Goal: Task Accomplishment & Management: Complete application form

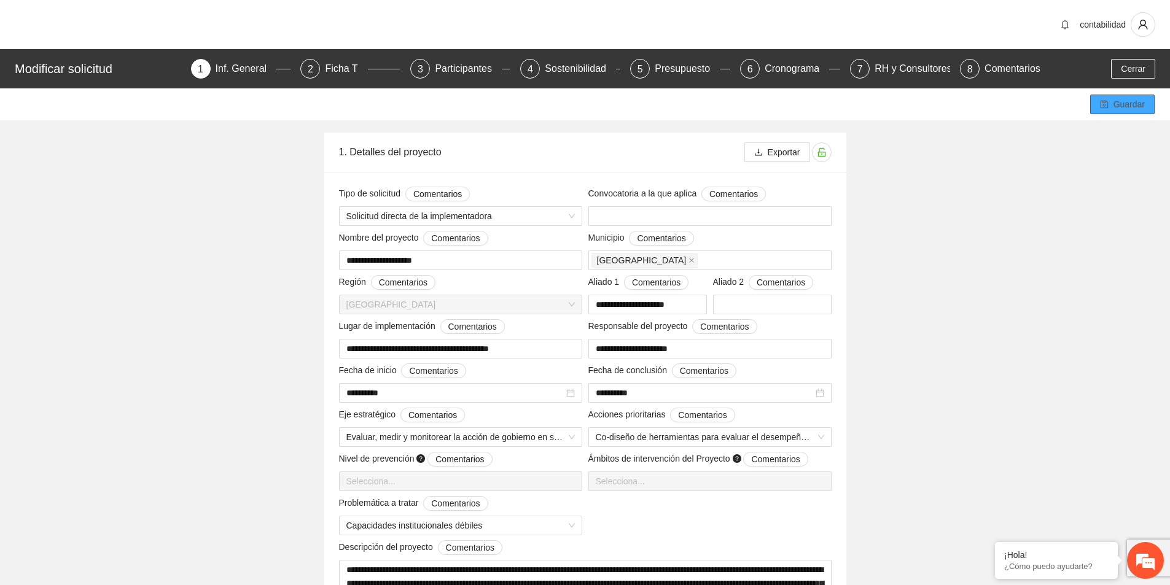
click at [1131, 111] on span "Guardar" at bounding box center [1128, 105] width 31 height 14
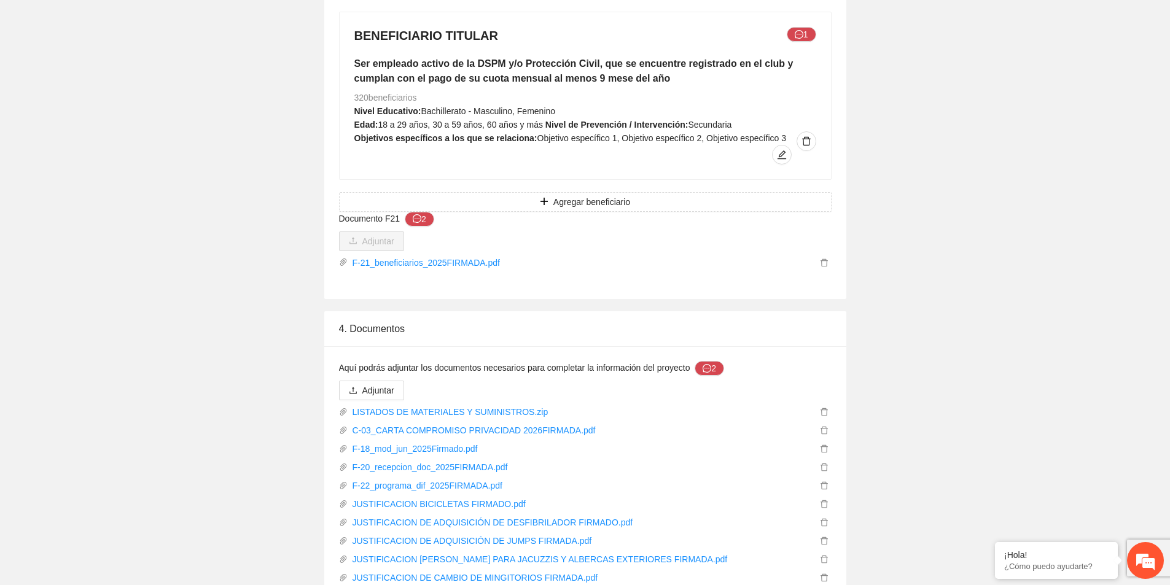
scroll to position [1633, 0]
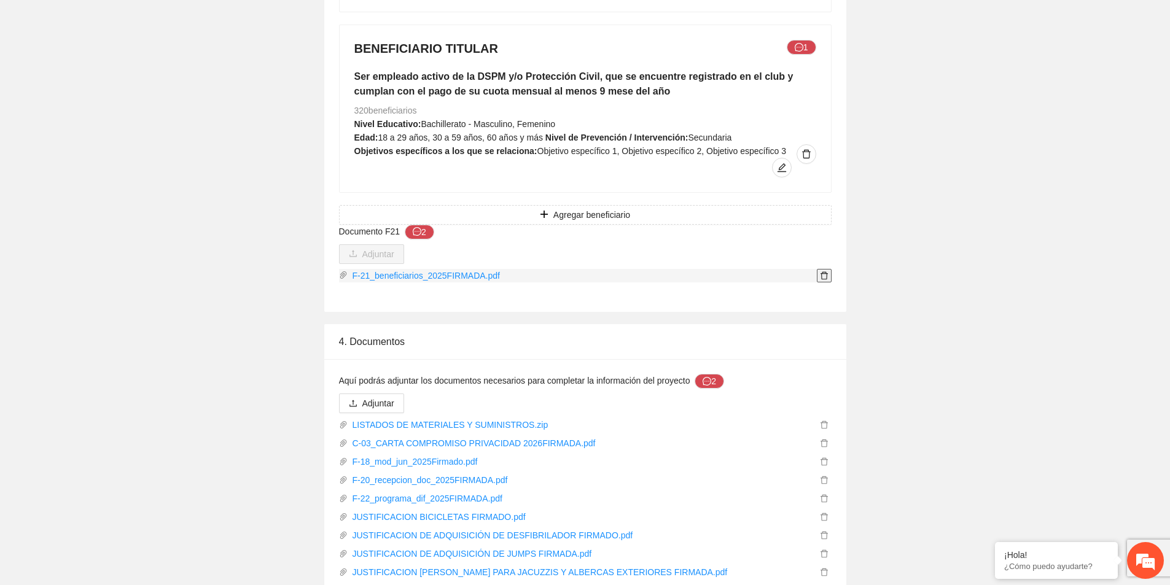
click at [825, 271] on icon "delete" at bounding box center [824, 275] width 9 height 9
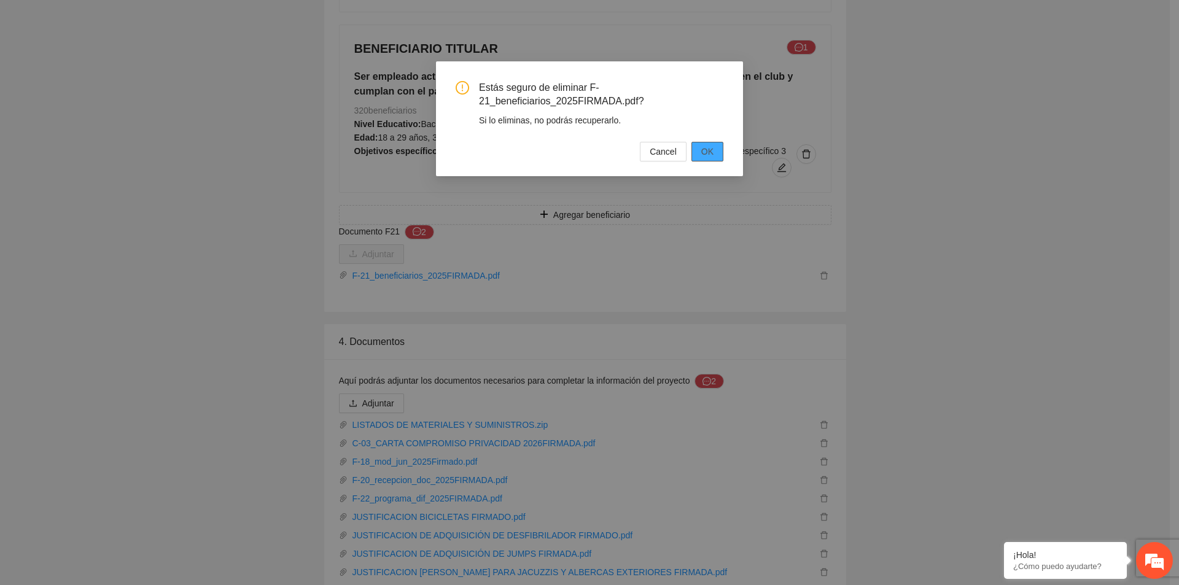
click at [707, 155] on span "OK" at bounding box center [707, 152] width 12 height 14
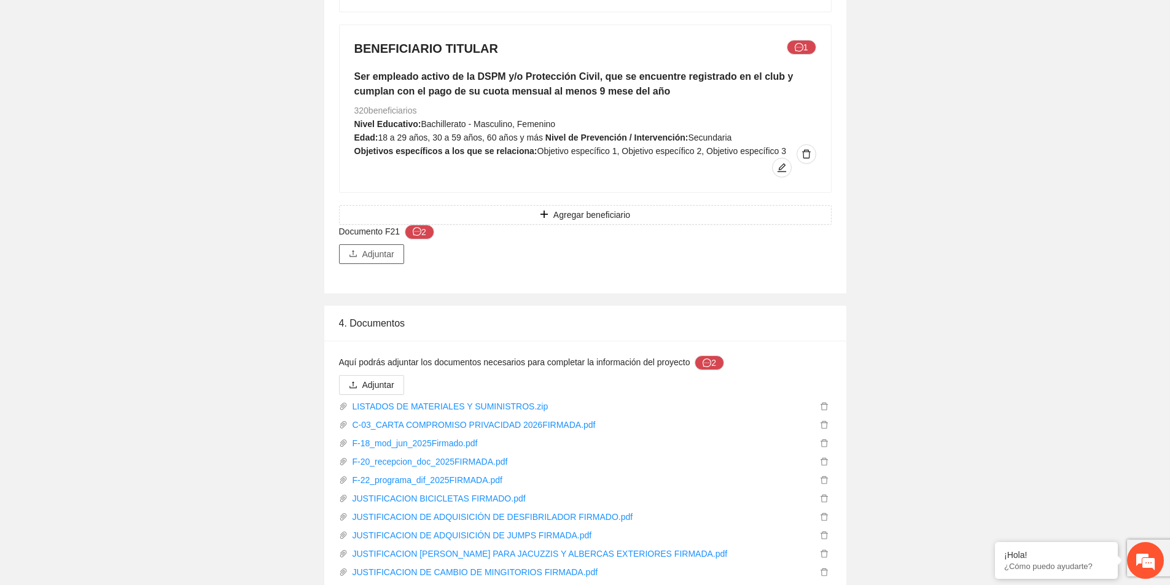
click at [383, 247] on span "Adjuntar" at bounding box center [378, 254] width 32 height 14
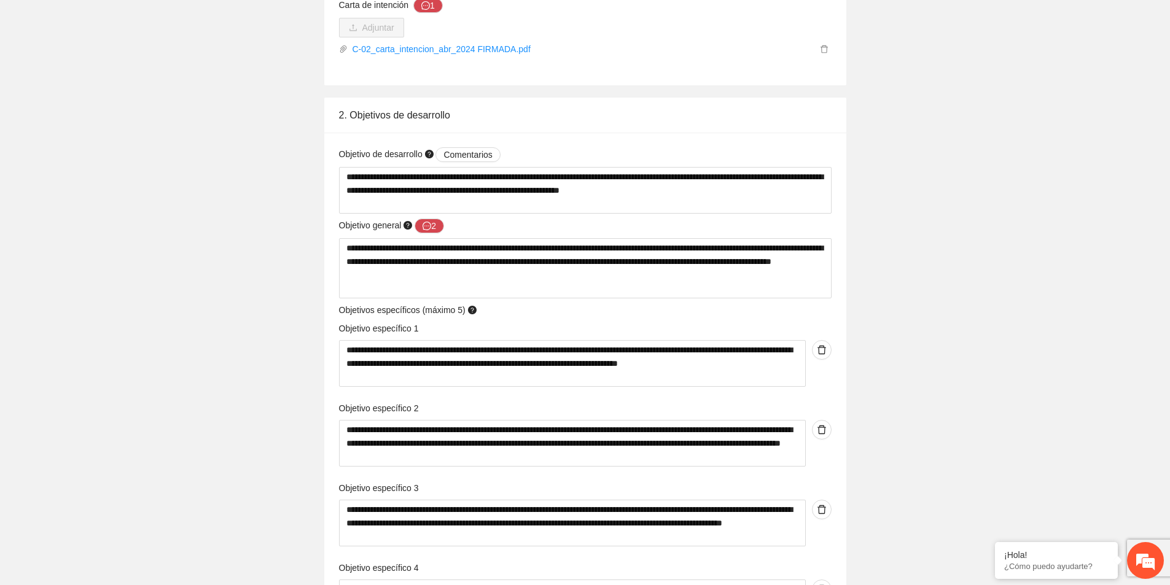
scroll to position [466, 0]
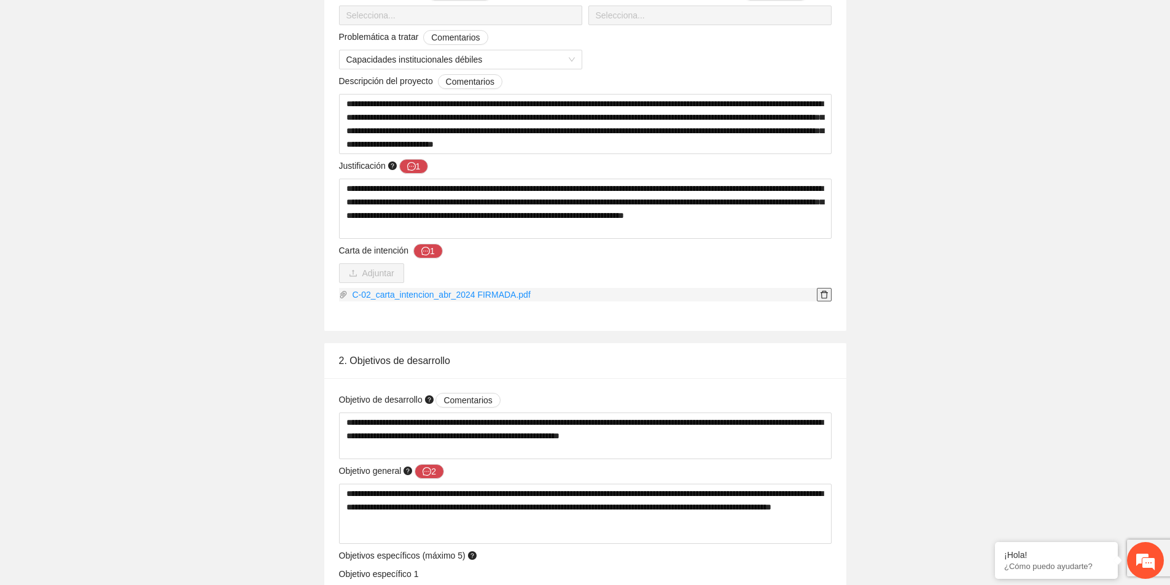
click at [826, 297] on icon "delete" at bounding box center [823, 295] width 7 height 8
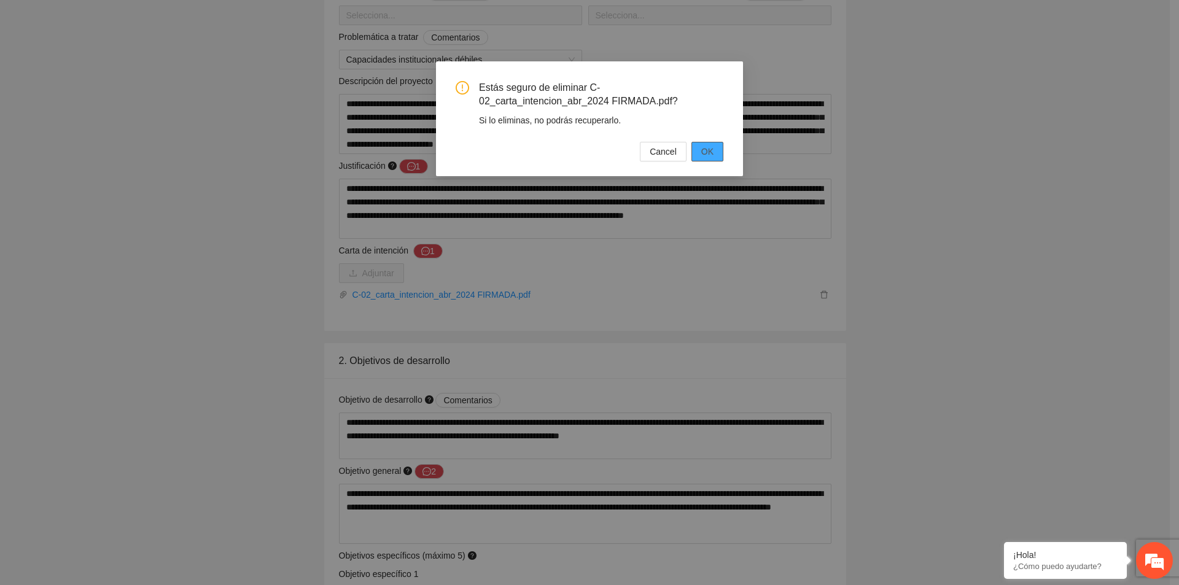
click at [706, 152] on span "OK" at bounding box center [707, 152] width 12 height 14
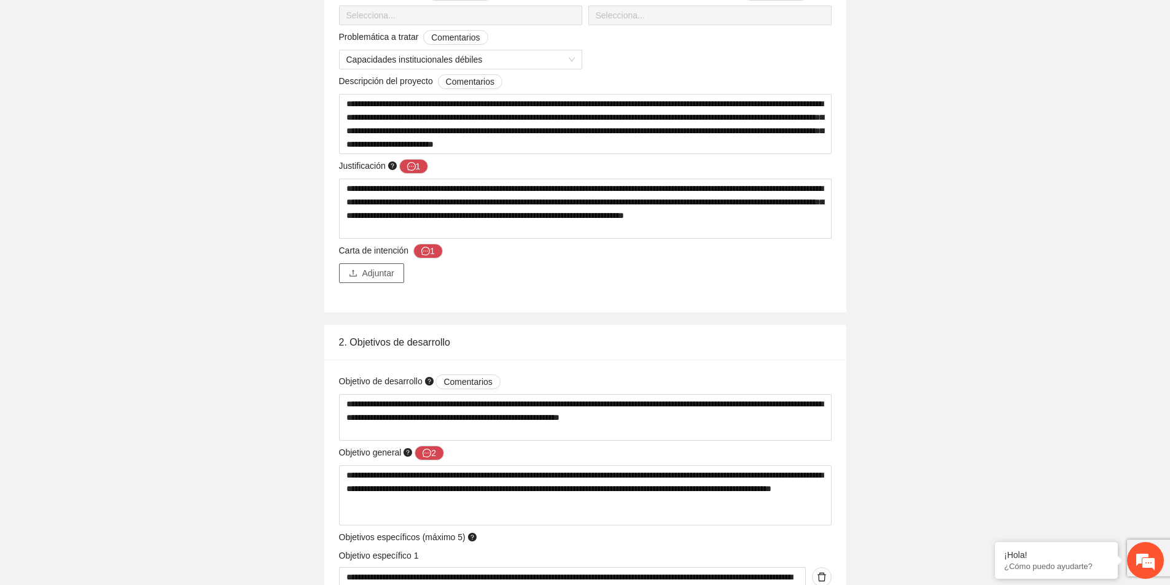
click at [387, 273] on span "Adjuntar" at bounding box center [378, 273] width 32 height 14
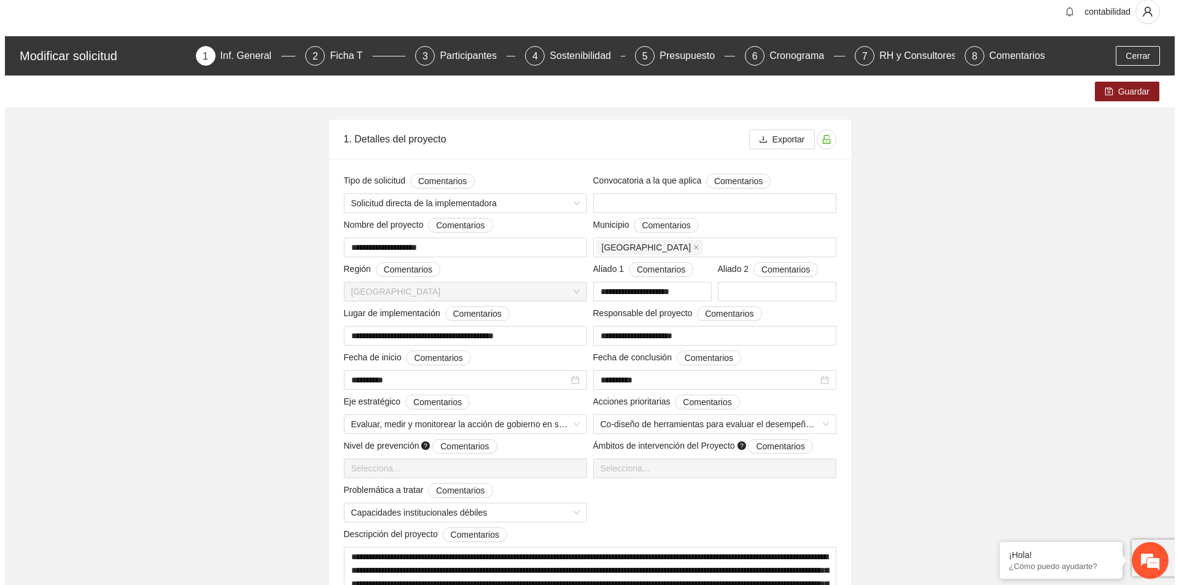
scroll to position [0, 0]
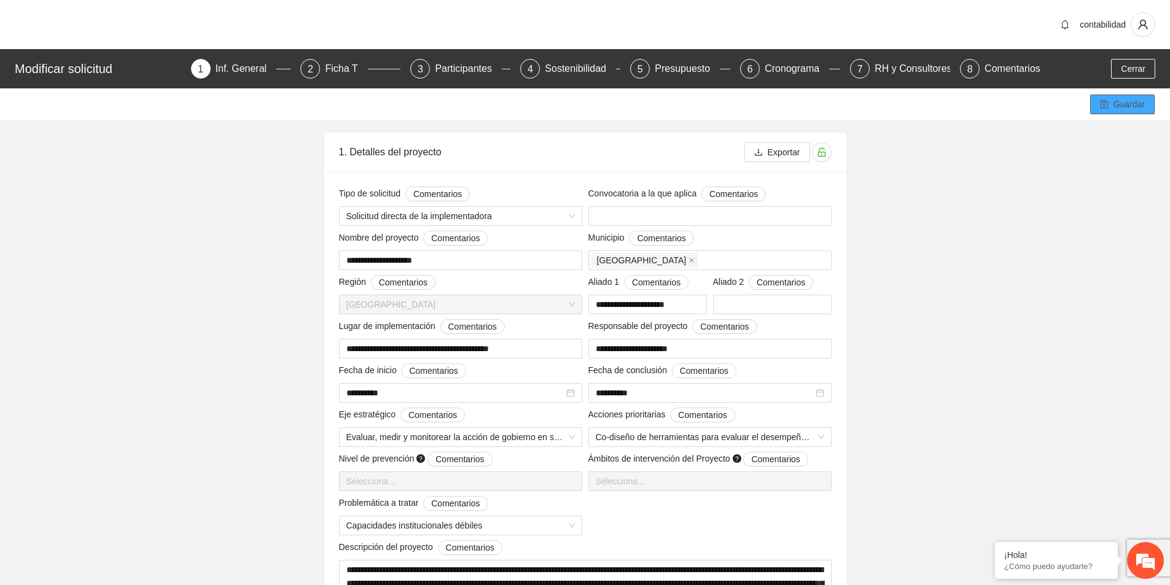
click at [1118, 108] on span "Guardar" at bounding box center [1128, 105] width 31 height 14
click at [1115, 106] on span "Guardar" at bounding box center [1128, 105] width 31 height 14
click at [1130, 67] on span "Cerrar" at bounding box center [1133, 69] width 25 height 14
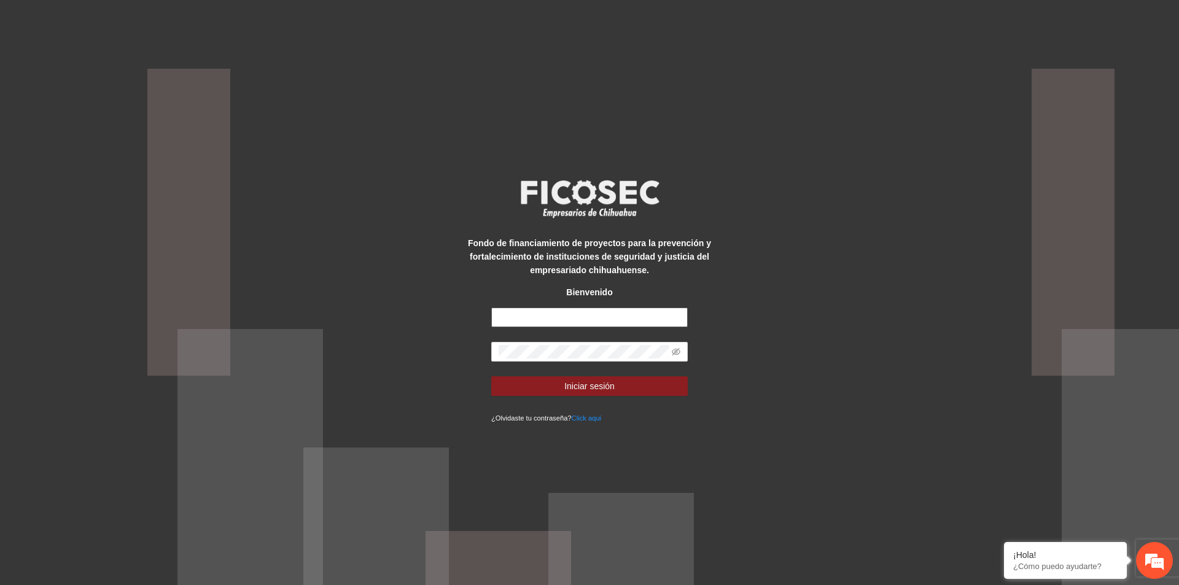
click at [558, 316] on input "text" at bounding box center [589, 318] width 196 height 20
type input "**********"
click at [674, 354] on icon "eye-invisible" at bounding box center [676, 351] width 9 height 7
click at [624, 390] on button "Iniciar sesión" at bounding box center [589, 386] width 196 height 20
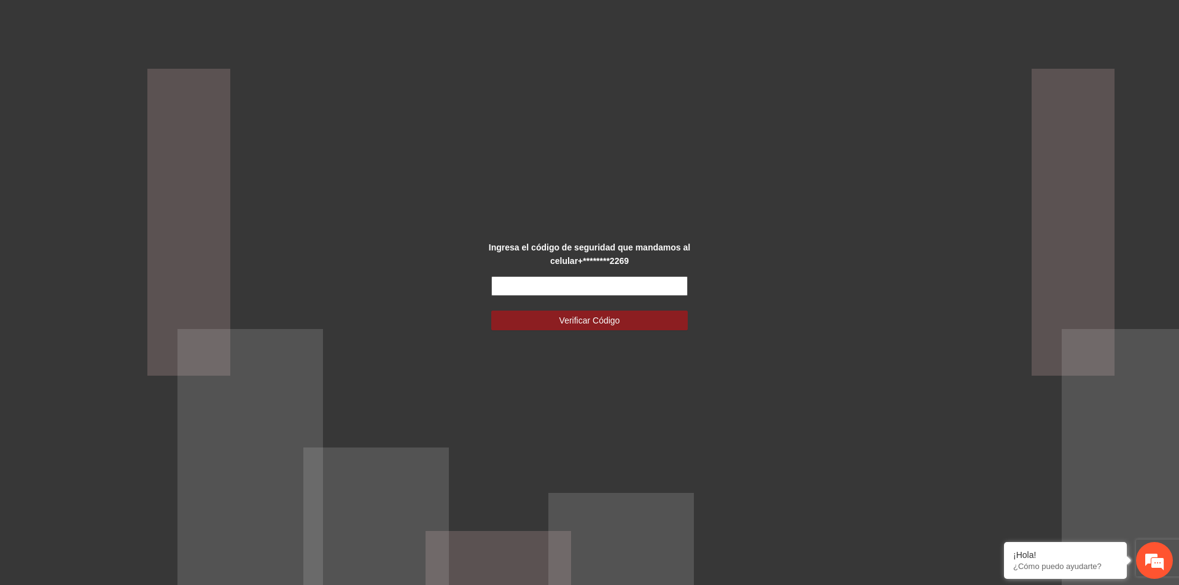
click at [597, 292] on input "text" at bounding box center [589, 286] width 196 height 20
type input "******"
click at [596, 324] on span "Verificar Código" at bounding box center [589, 321] width 61 height 14
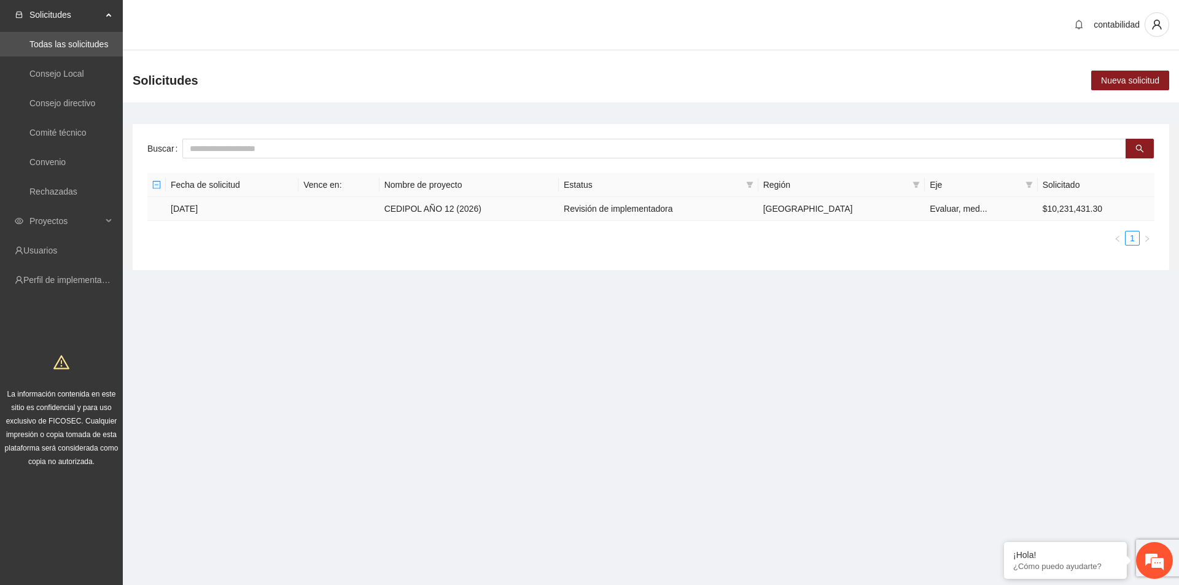
click at [179, 206] on td "[DATE]" at bounding box center [232, 209] width 133 height 24
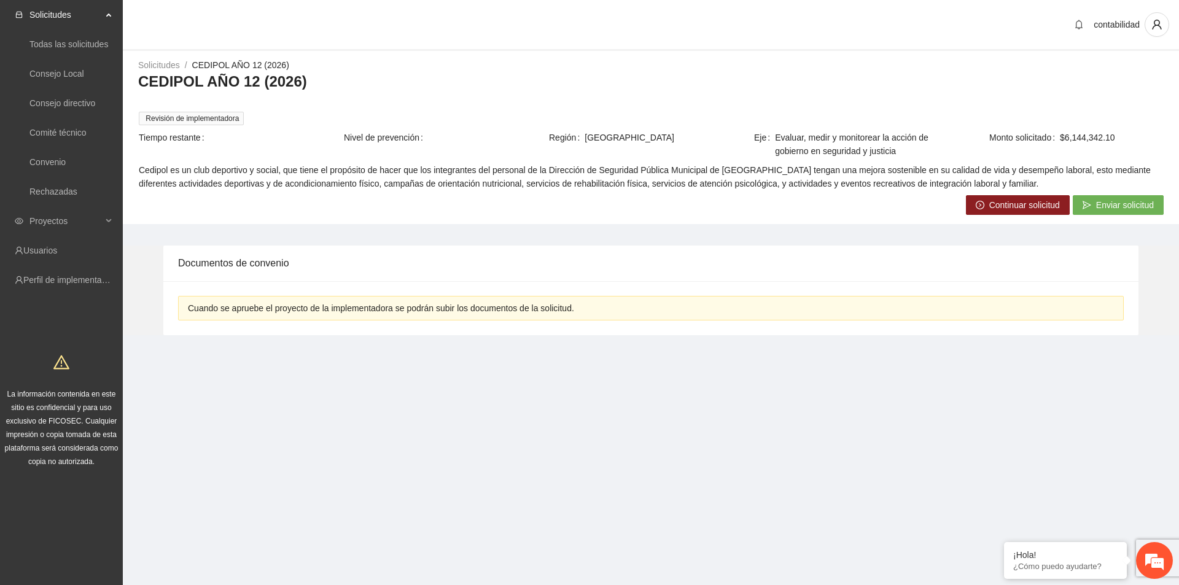
click at [1114, 209] on span "Enviar solicitud" at bounding box center [1125, 205] width 58 height 14
click at [1148, 168] on span "Aceptar" at bounding box center [1151, 167] width 29 height 14
click at [1159, 26] on icon "user" at bounding box center [1156, 25] width 9 height 10
click at [1141, 71] on span "Cerrar sesión" at bounding box center [1124, 71] width 77 height 14
